Goal: Check status

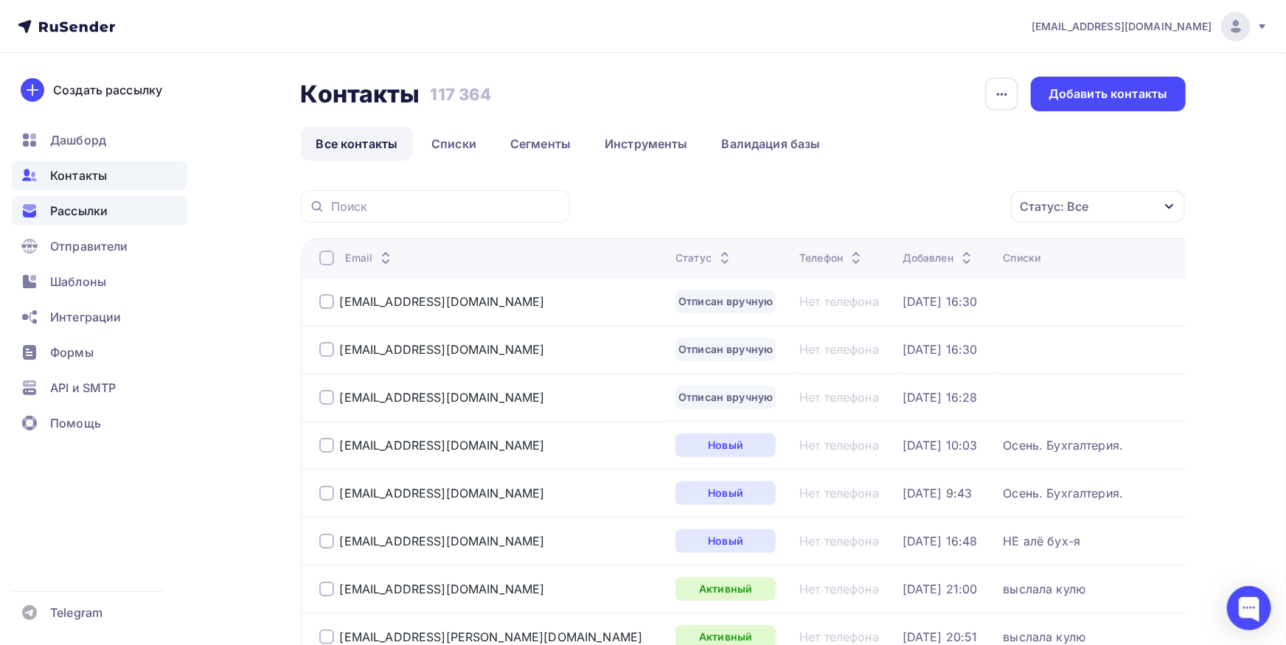
click at [82, 215] on span "Рассылки" at bounding box center [79, 211] width 58 height 18
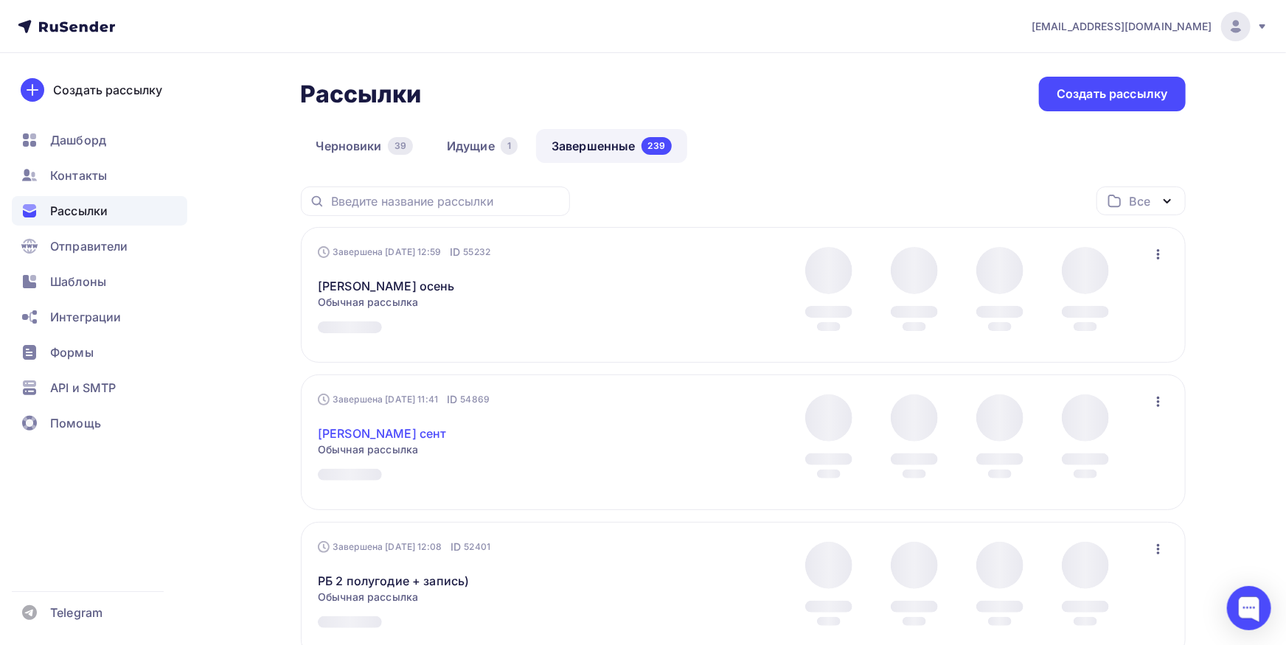
click at [369, 427] on link "[PERSON_NAME] сент" at bounding box center [382, 434] width 129 height 18
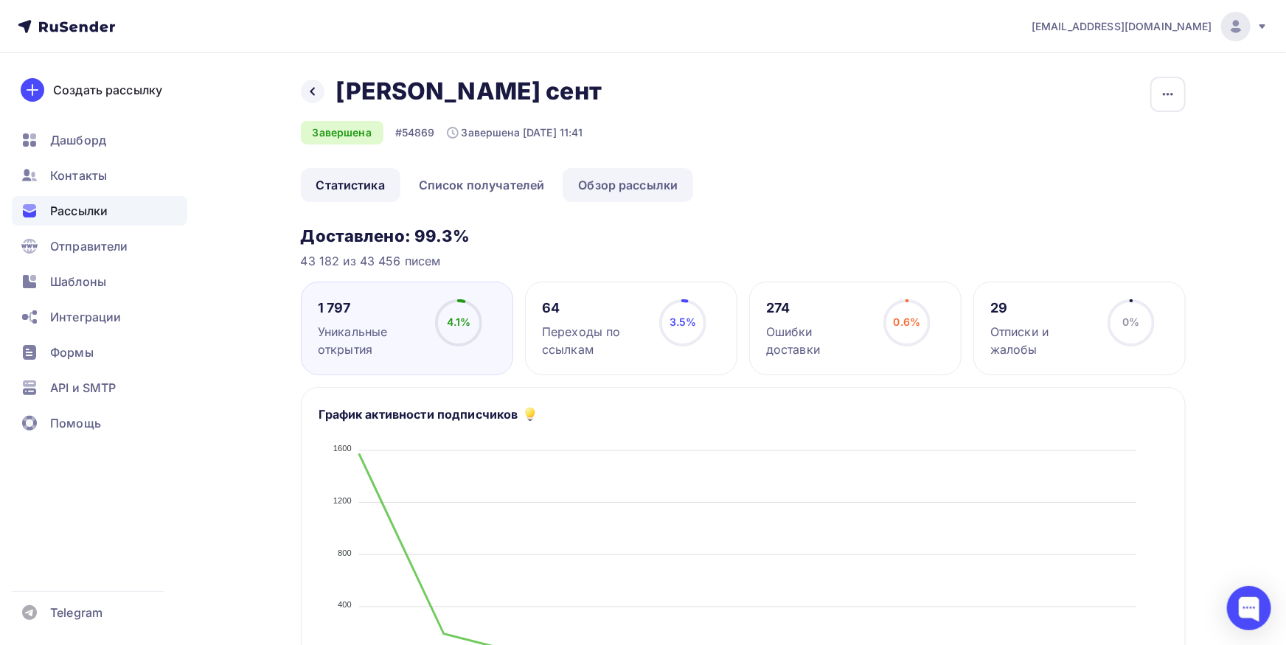
click at [661, 183] on link "Обзор рассылки" at bounding box center [628, 185] width 131 height 34
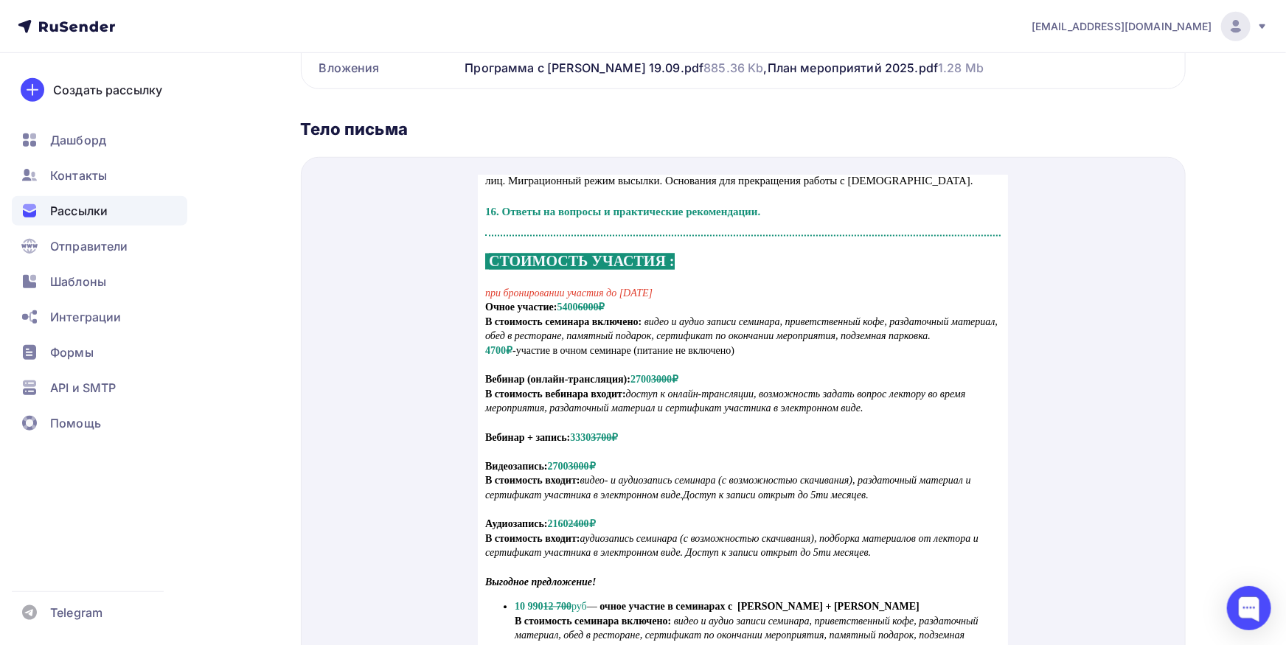
scroll to position [1622, 0]
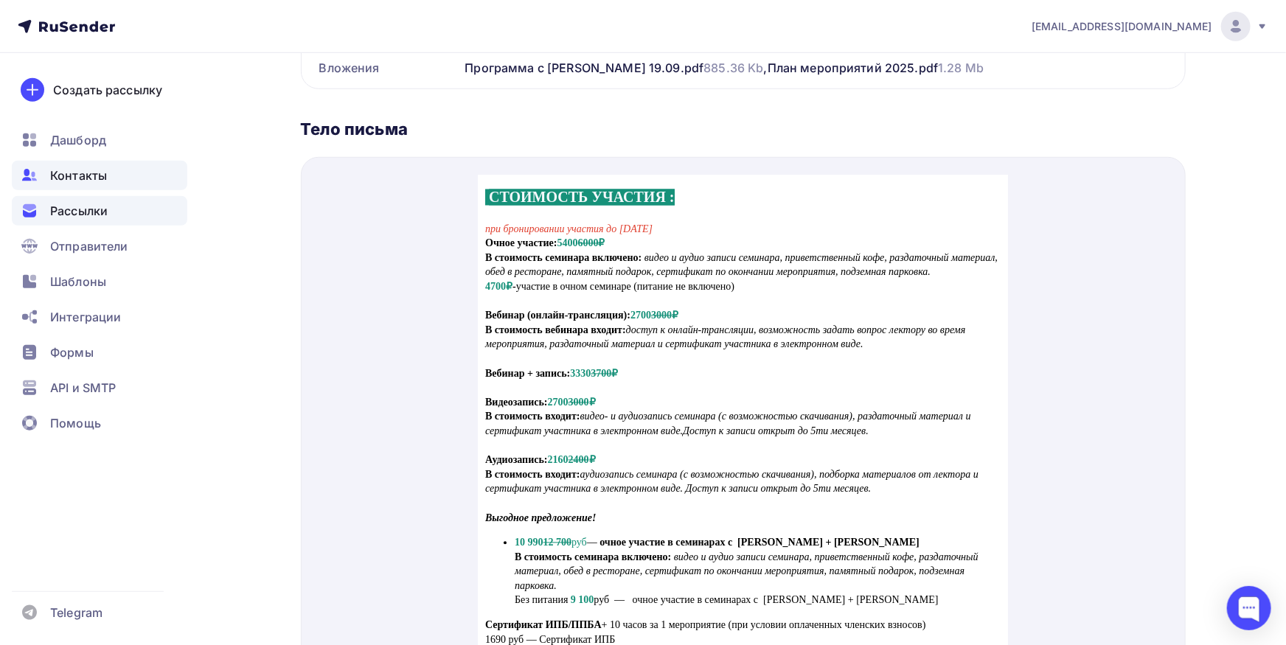
click at [120, 185] on div "Контакты" at bounding box center [100, 175] width 176 height 29
